Goal: Browse casually: Explore the website without a specific task or goal

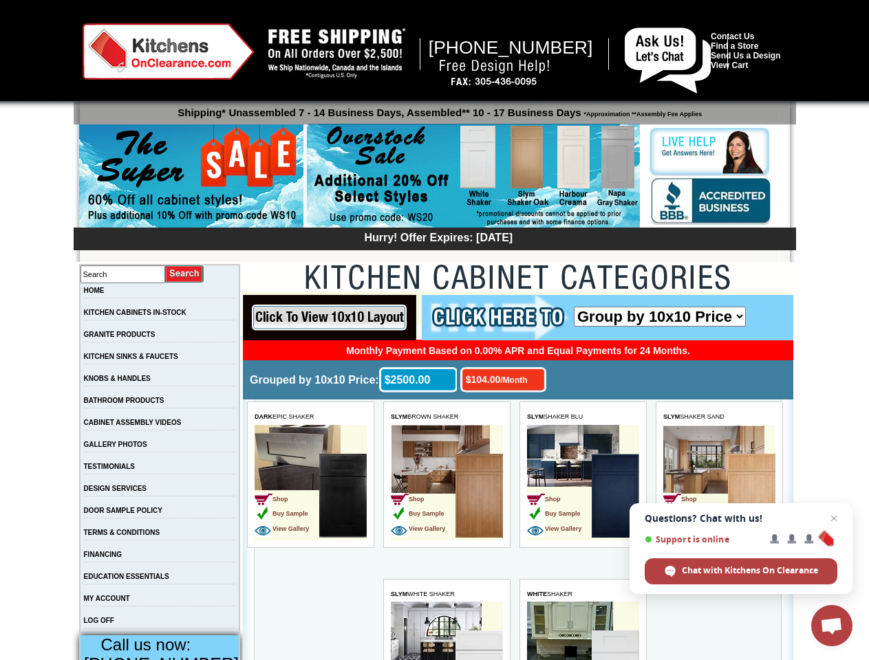
click at [831, 626] on span "Open chat" at bounding box center [831, 627] width 23 height 19
click at [329, 318] on input "image" at bounding box center [329, 317] width 173 height 45
click at [310, 417] on span "DARK EPIC SHAKER" at bounding box center [284, 416] width 60 height 7
click at [310, 483] on td "Shop Buy Sample View Gallery" at bounding box center [286, 497] width 65 height 87
click at [446, 417] on span "SLYM BROWN SHAKER" at bounding box center [424, 416] width 67 height 7
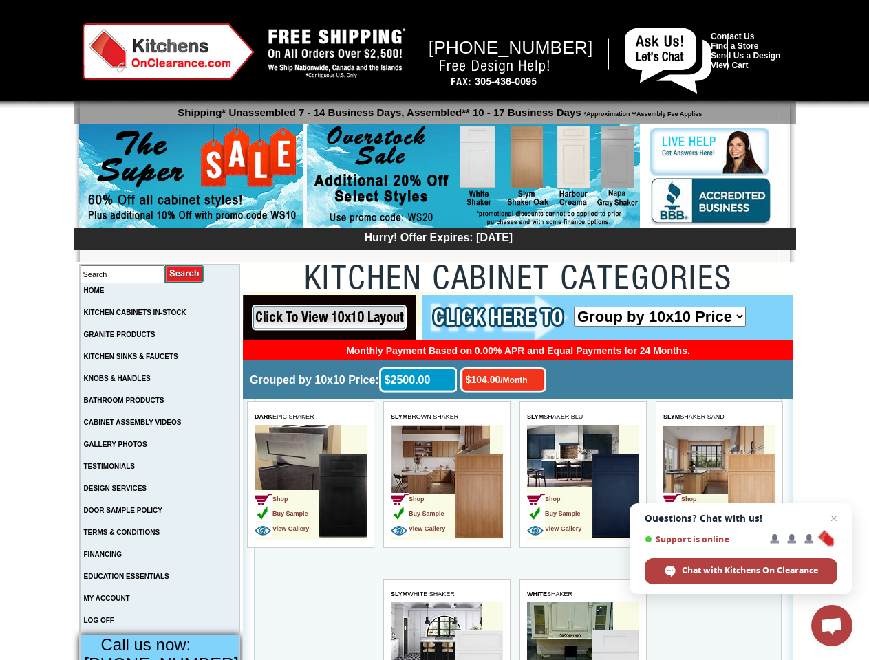
click at [446, 483] on td "Shop Buy Sample View Gallery" at bounding box center [423, 497] width 65 height 87
click at [582, 417] on span "SLYM SHAKER BLU" at bounding box center [555, 416] width 56 height 7
click at [582, 483] on td "Shop Buy Sample View Gallery" at bounding box center [559, 497] width 65 height 87
click at [719, 417] on span "SLYM SHAKER SAND" at bounding box center [693, 416] width 61 height 7
click at [719, 483] on td "Shop Buy Sample View Gallery" at bounding box center [695, 497] width 65 height 87
